Goal: Task Accomplishment & Management: Use online tool/utility

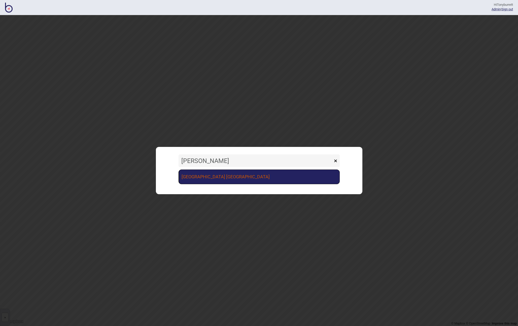
type input "[PERSON_NAME]"
click at [200, 182] on link "[GEOGRAPHIC_DATA] [GEOGRAPHIC_DATA]" at bounding box center [259, 177] width 161 height 15
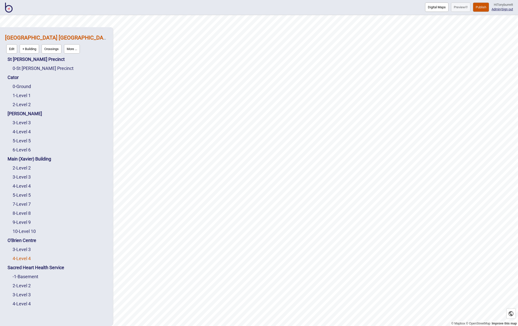
click at [21, 259] on link "4 - Level 4" at bounding box center [22, 258] width 18 height 5
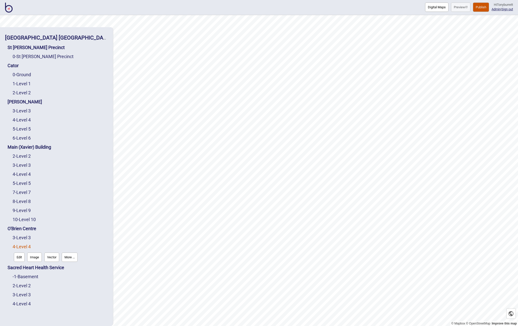
click at [69, 260] on button "More ..." at bounding box center [70, 257] width 16 height 9
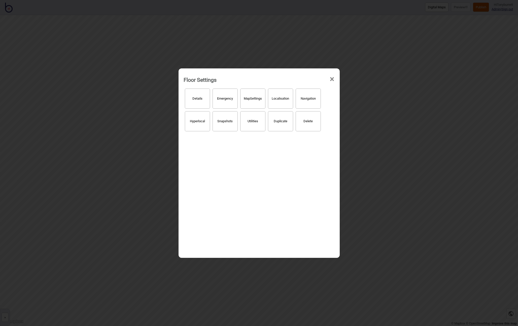
click at [197, 117] on button "Hyperlocal" at bounding box center [197, 121] width 25 height 20
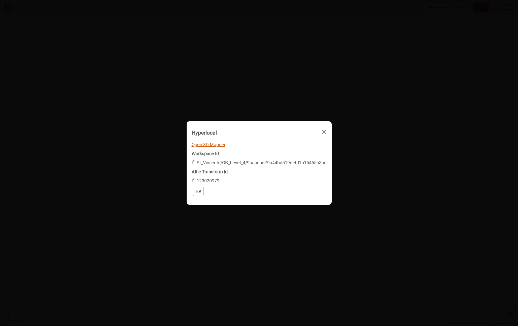
click at [210, 145] on link "Open 3D Mapper" at bounding box center [209, 144] width 34 height 5
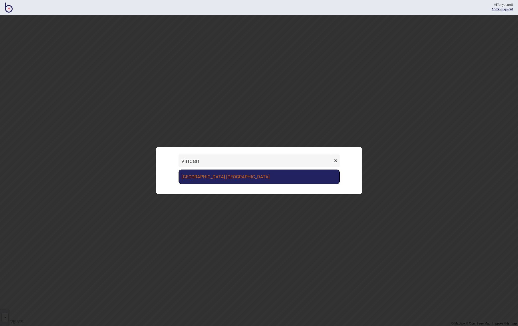
type input "vincen"
click at [246, 174] on link "[GEOGRAPHIC_DATA] [GEOGRAPHIC_DATA]" at bounding box center [259, 177] width 161 height 15
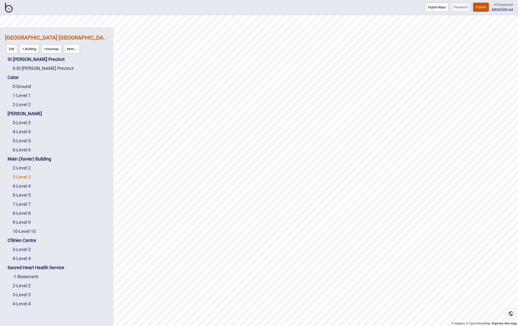
click at [31, 176] on link "3 - Level 3" at bounding box center [22, 177] width 18 height 5
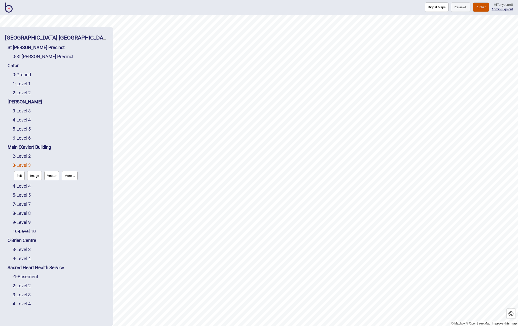
click at [70, 178] on button "More ..." at bounding box center [70, 175] width 16 height 9
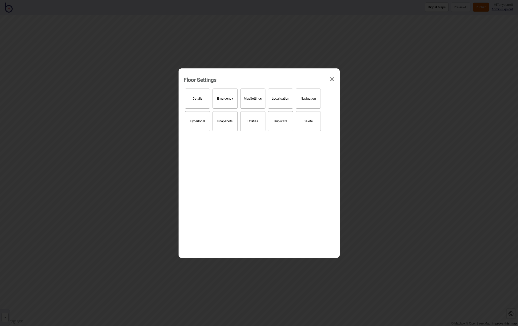
click at [195, 123] on button "Hyperlocal" at bounding box center [197, 121] width 25 height 20
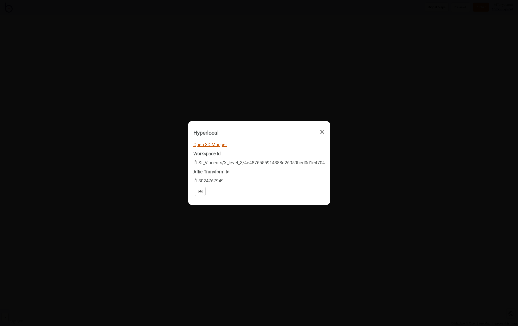
click at [201, 143] on link "Open 3D Mapper" at bounding box center [210, 144] width 34 height 5
